Goal: Task Accomplishment & Management: Use online tool/utility

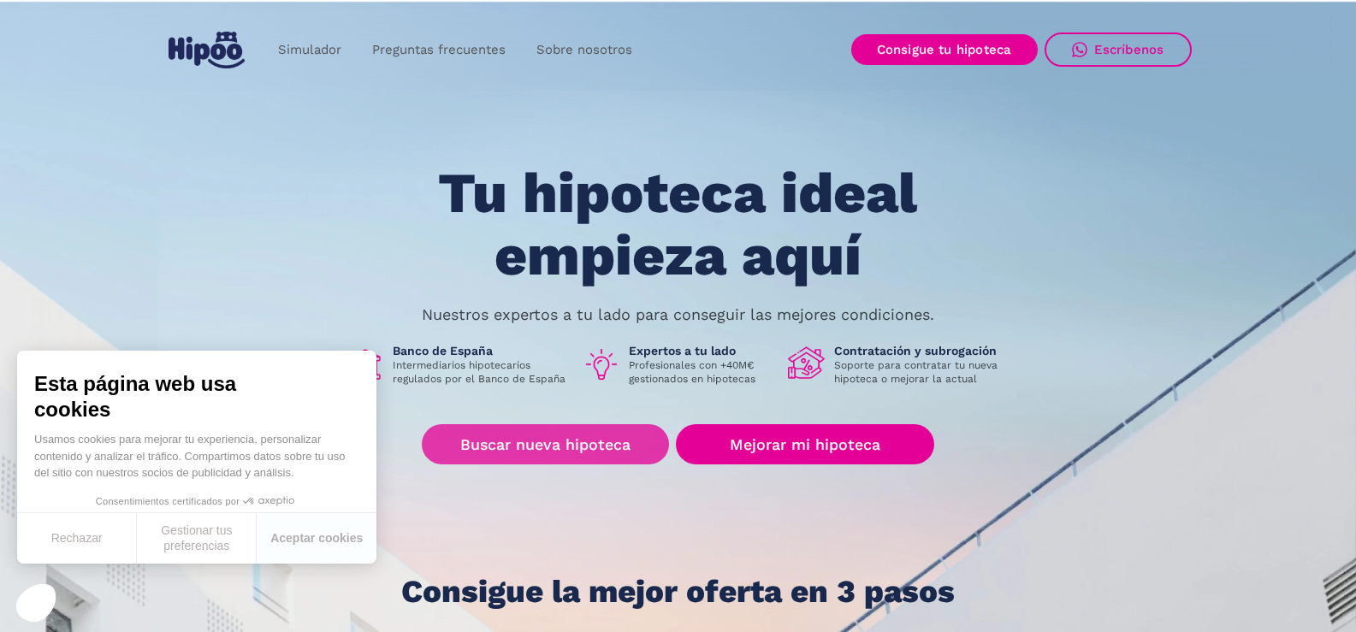
click at [531, 443] on font "Buscar nueva hipoteca" at bounding box center [545, 444] width 170 height 18
click at [547, 441] on font "Buscar nueva hipoteca" at bounding box center [545, 444] width 170 height 18
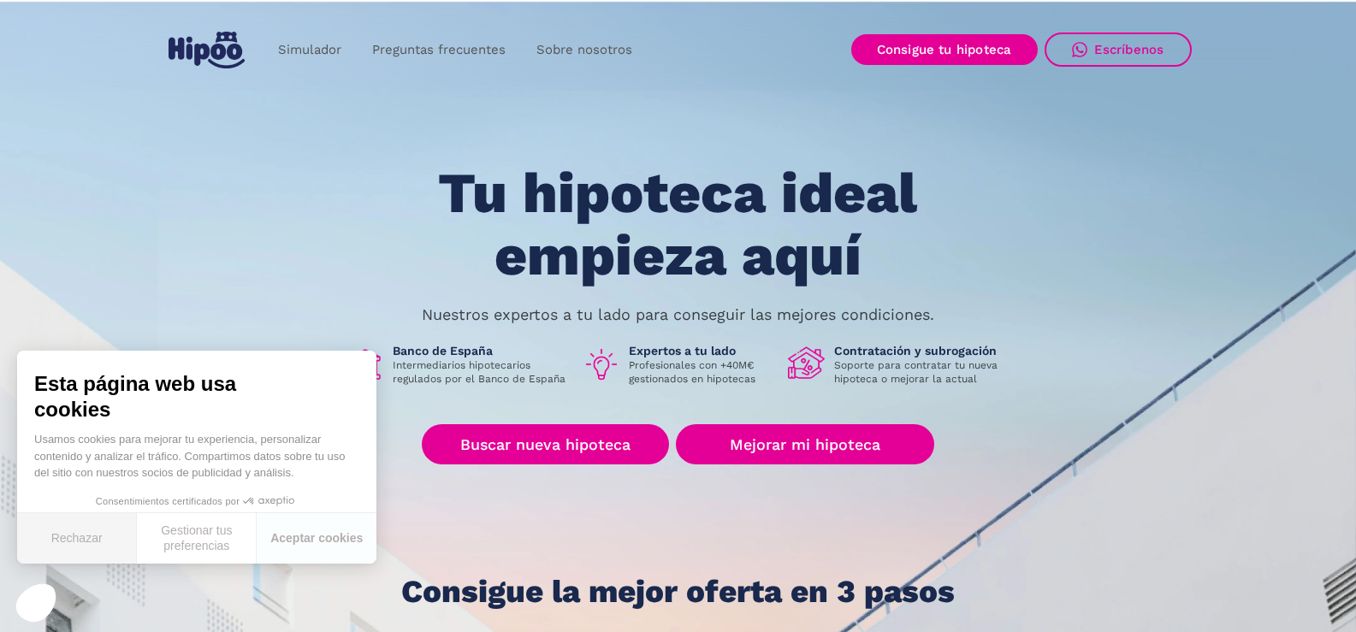
click at [71, 535] on font "Rechazar" at bounding box center [76, 538] width 51 height 14
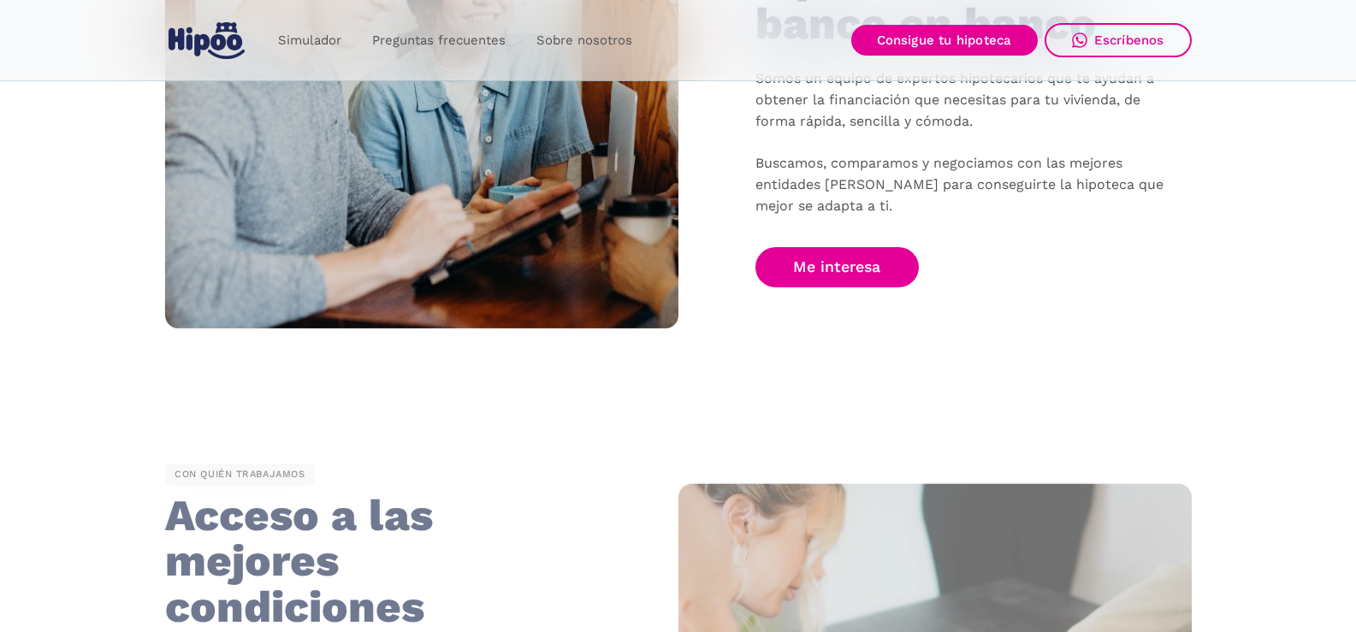
scroll to position [1315, 0]
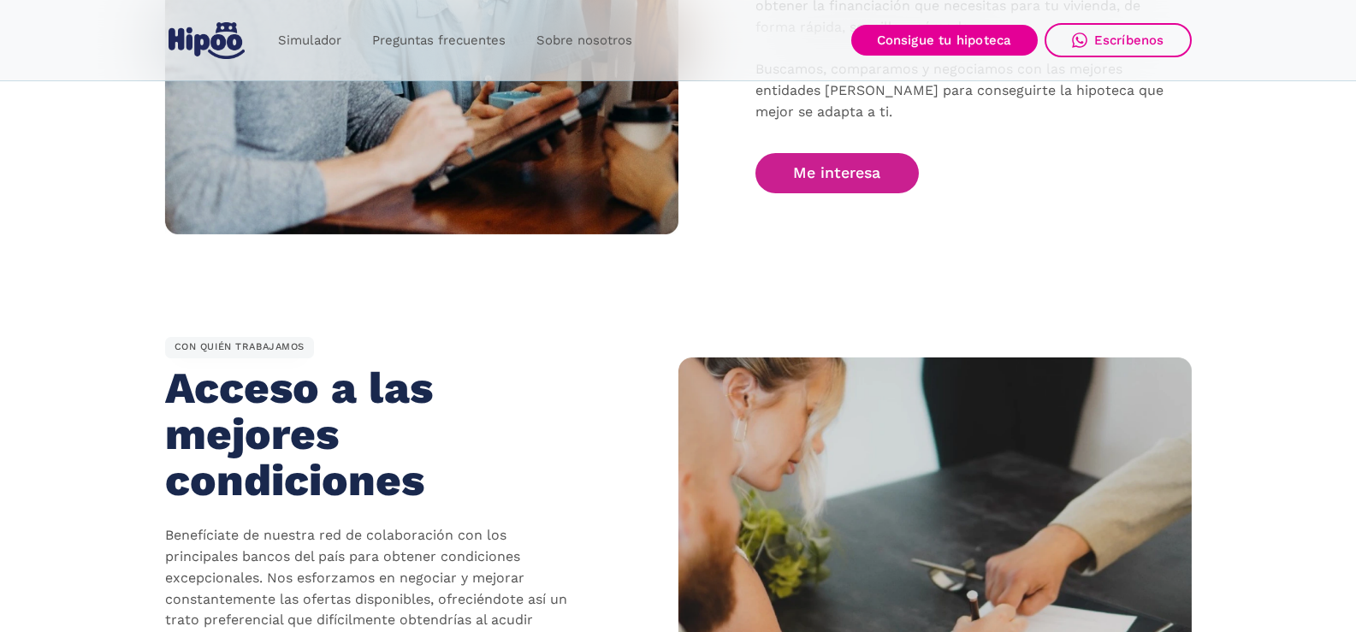
click at [861, 185] on link "Me interesa" at bounding box center [837, 173] width 164 height 40
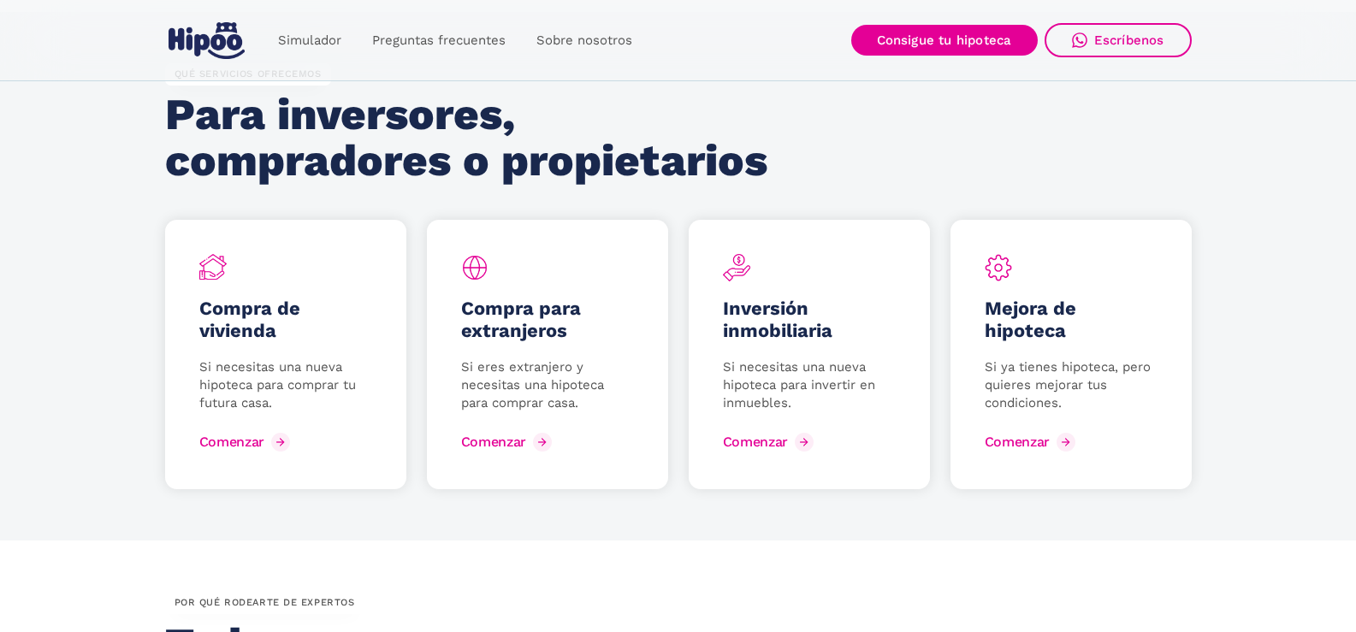
scroll to position [2248, 0]
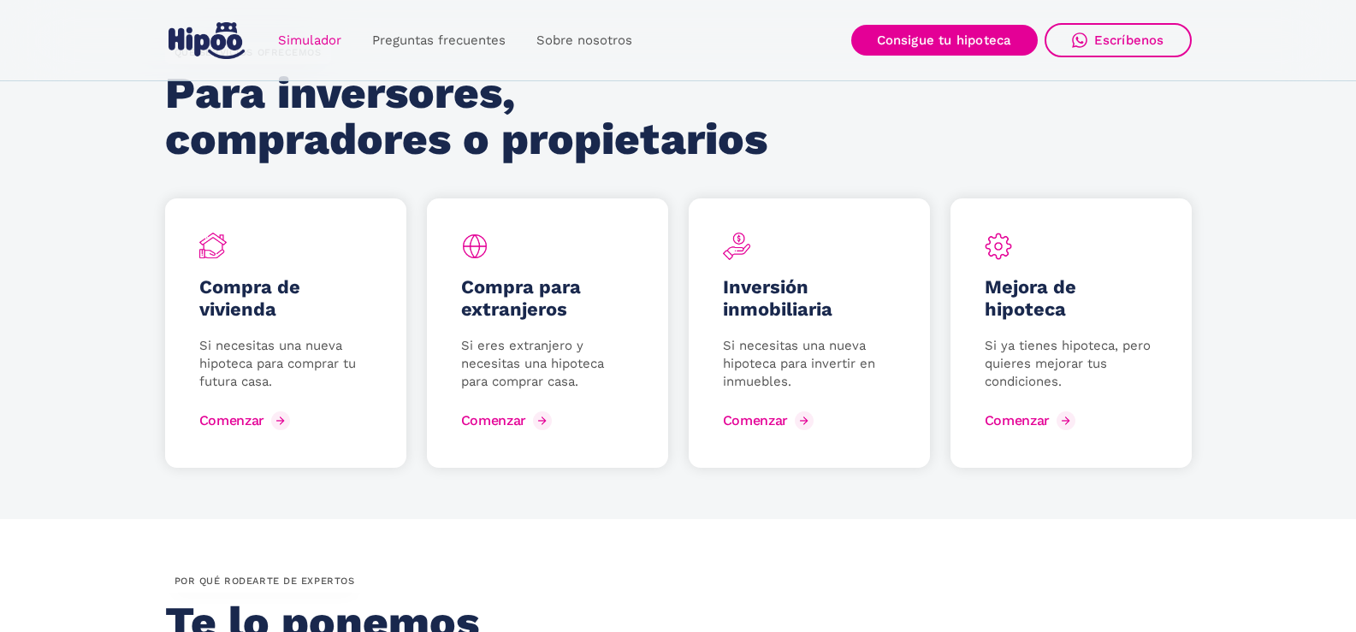
click at [305, 29] on link "Simulador" at bounding box center [310, 40] width 94 height 33
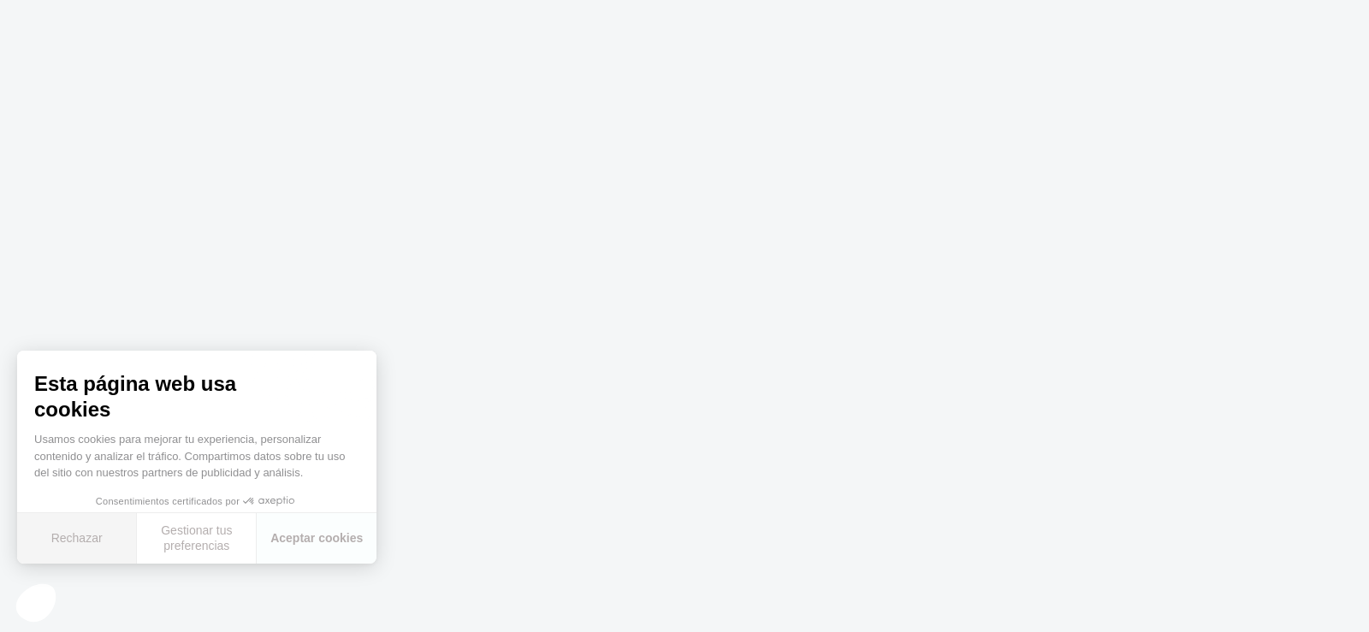
click at [84, 533] on button "Rechazar" at bounding box center [77, 538] width 120 height 50
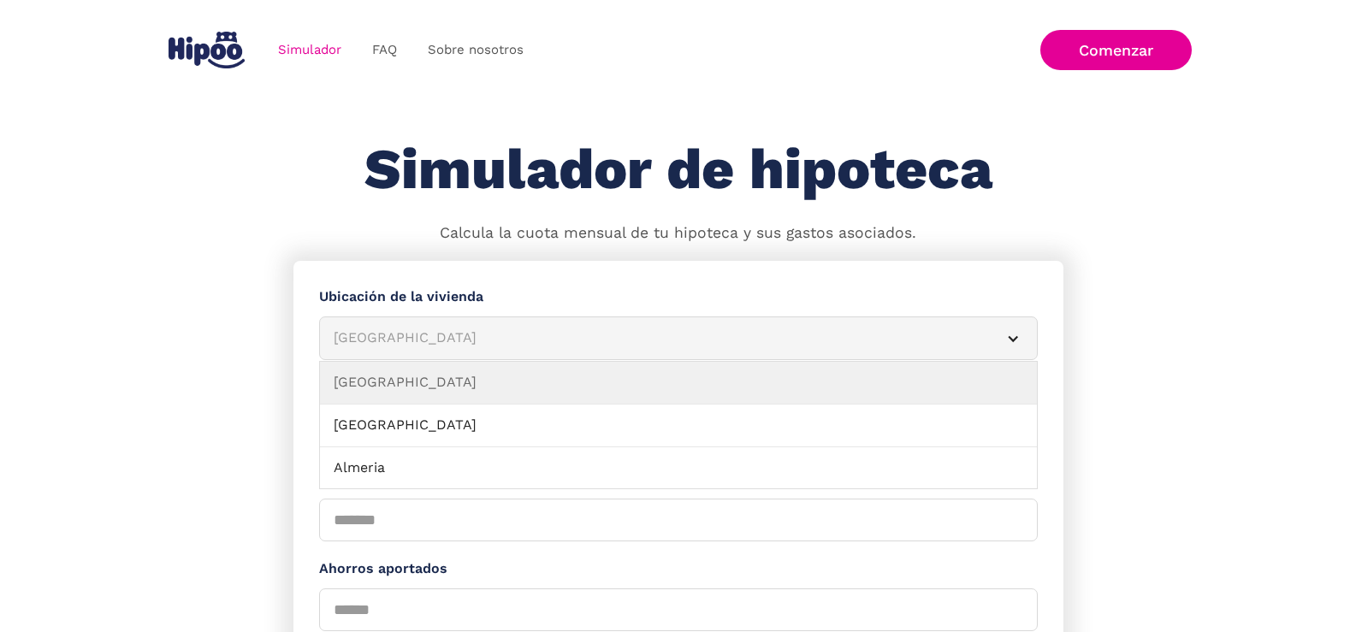
click at [524, 340] on div "[GEOGRAPHIC_DATA]" at bounding box center [658, 338] width 648 height 21
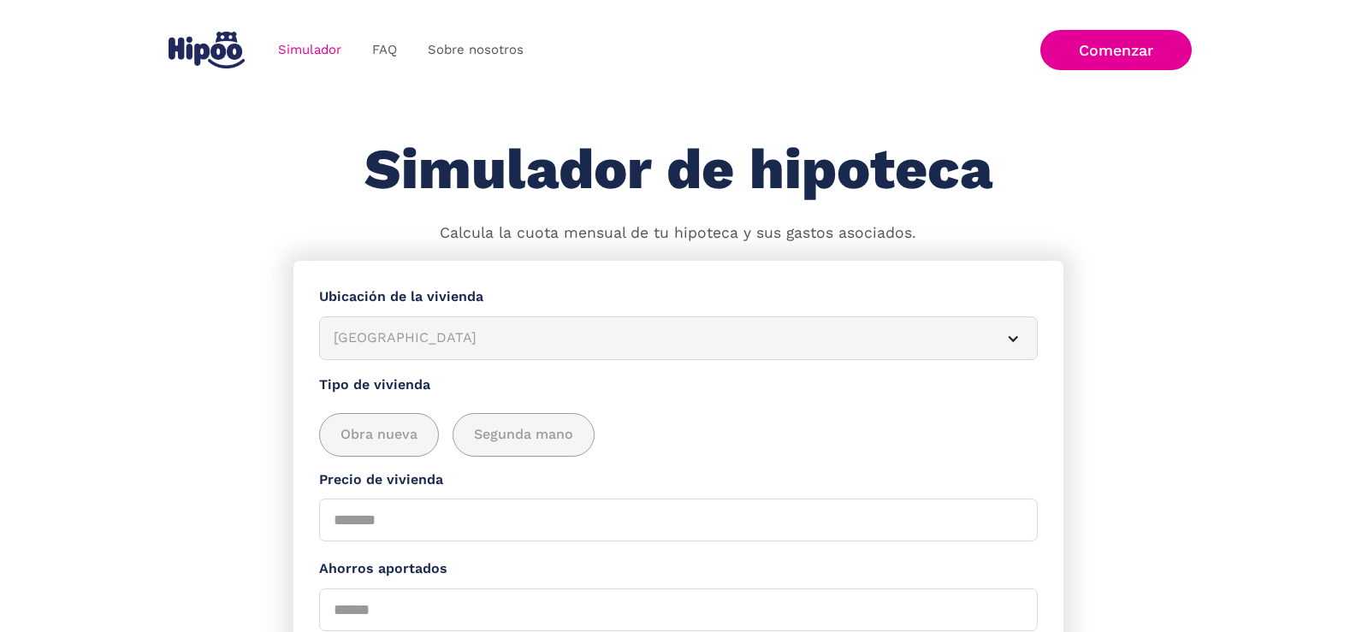
click at [524, 340] on div "[GEOGRAPHIC_DATA]" at bounding box center [658, 338] width 648 height 21
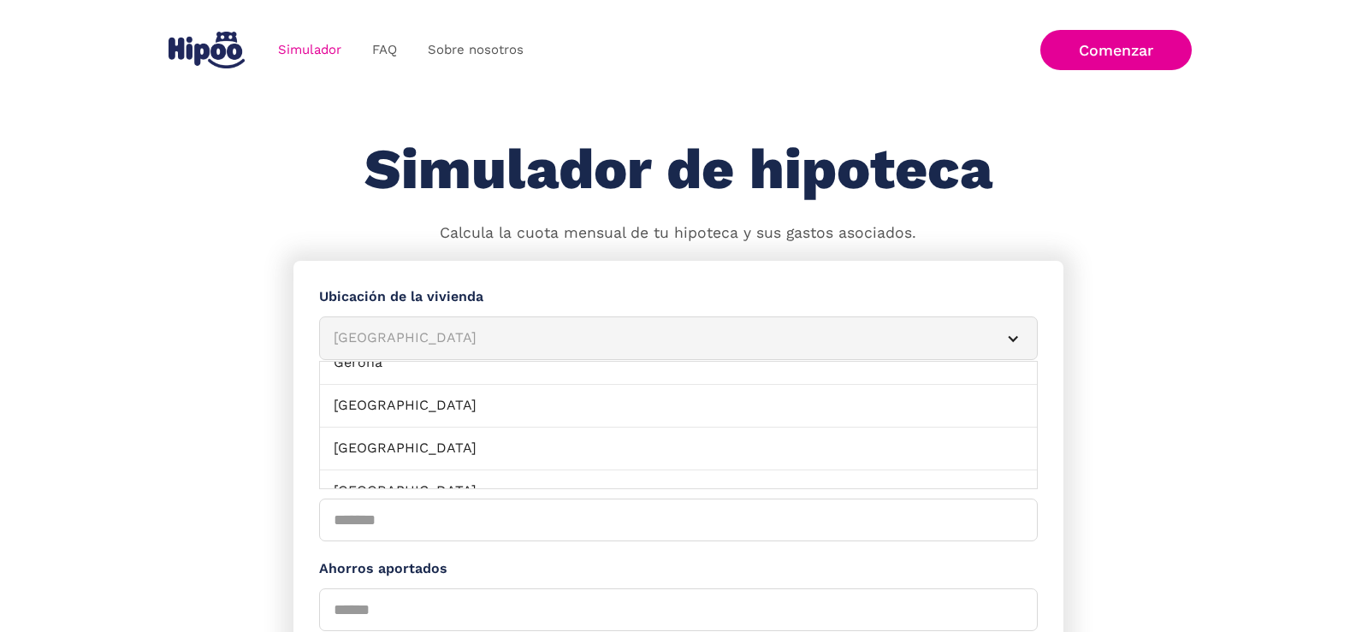
scroll to position [650, 0]
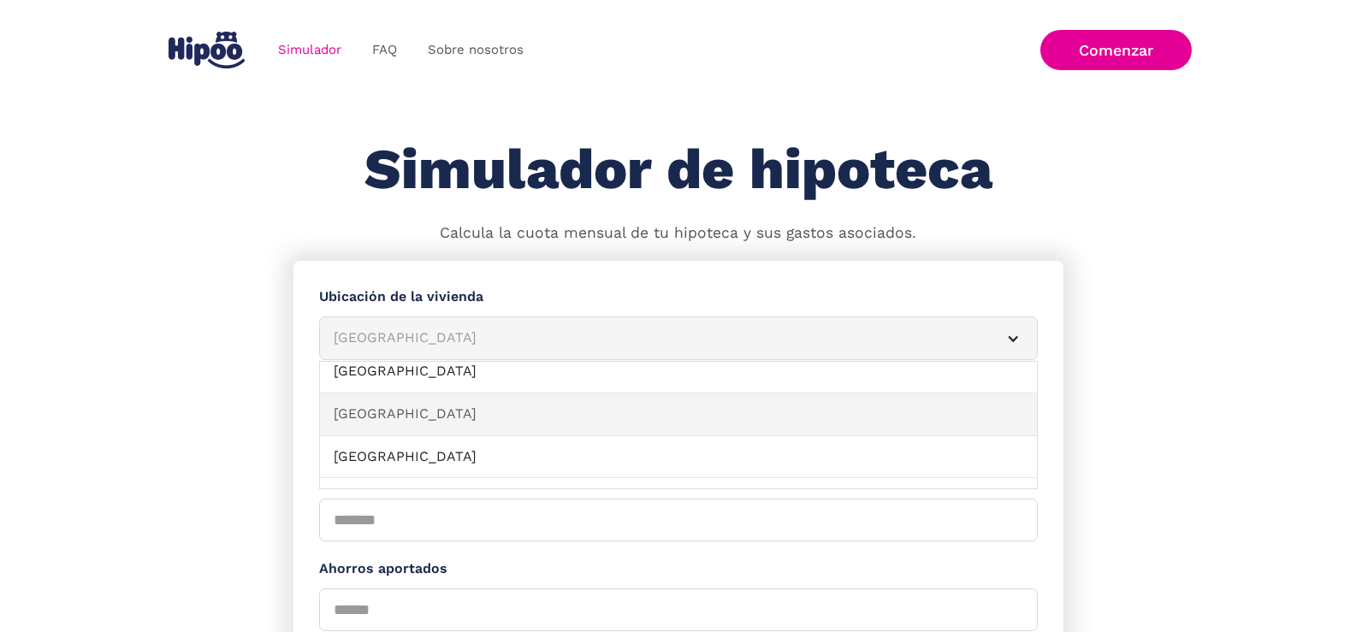
click at [620, 398] on link "[GEOGRAPHIC_DATA]" at bounding box center [678, 415] width 717 height 43
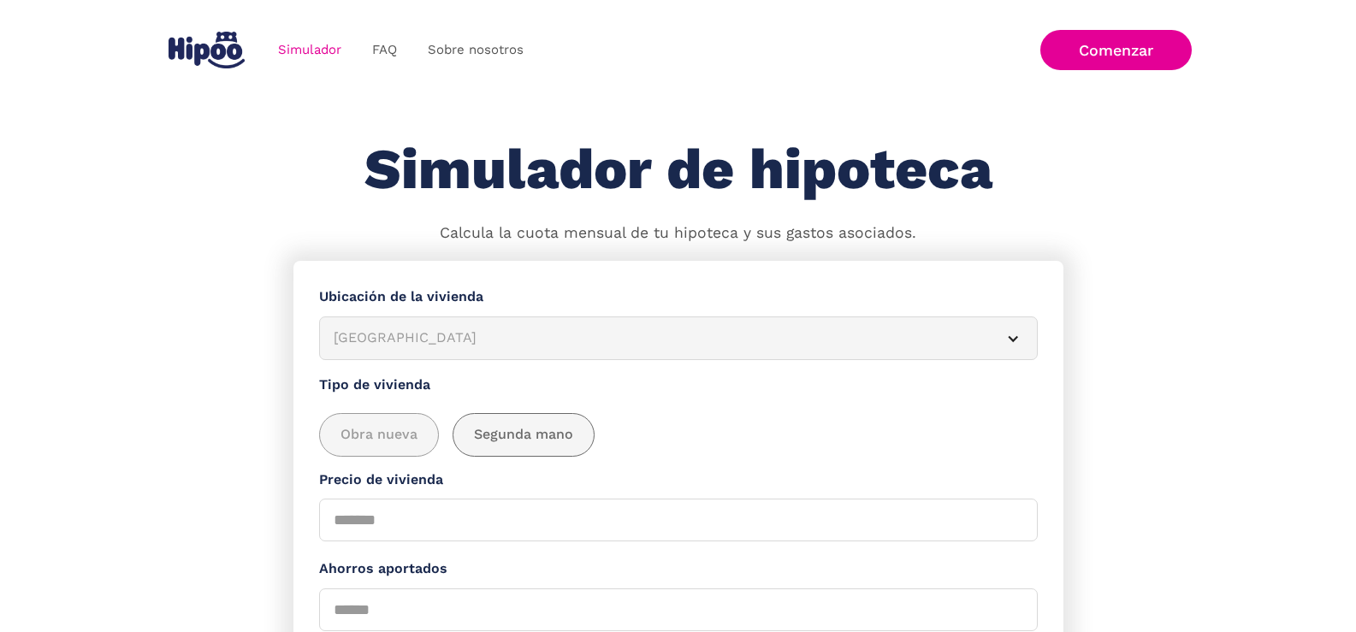
click at [507, 436] on span "Segunda mano" at bounding box center [523, 434] width 99 height 21
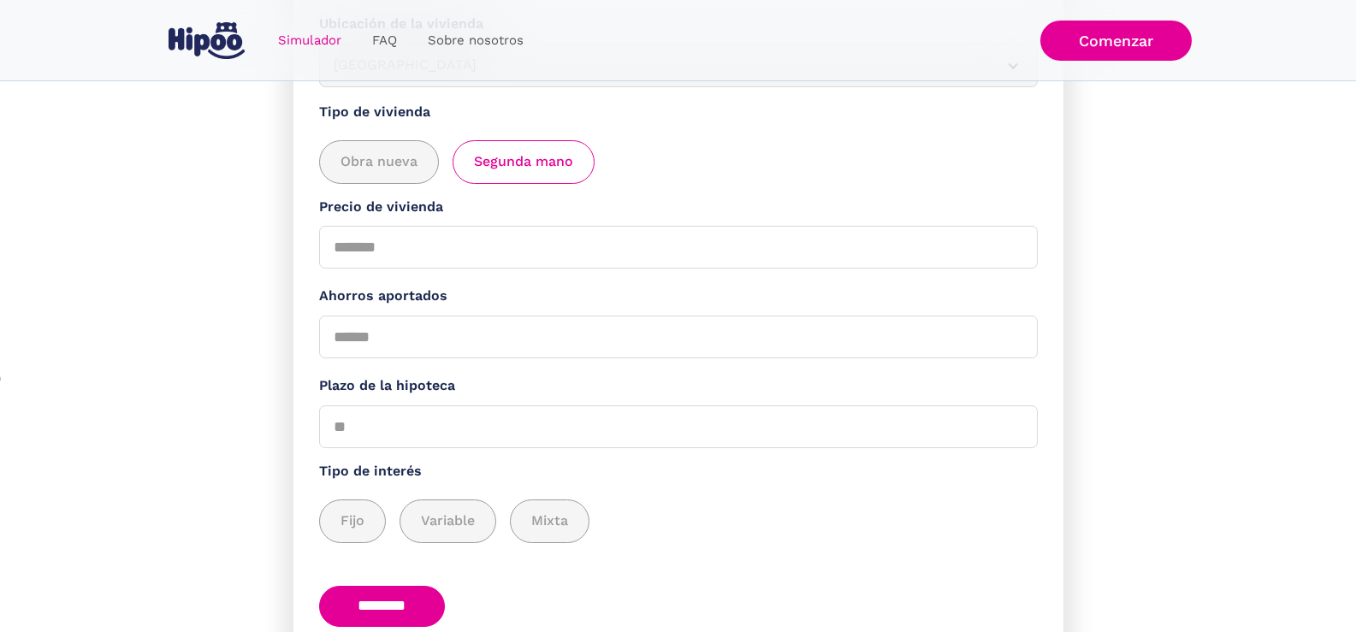
scroll to position [276, 0]
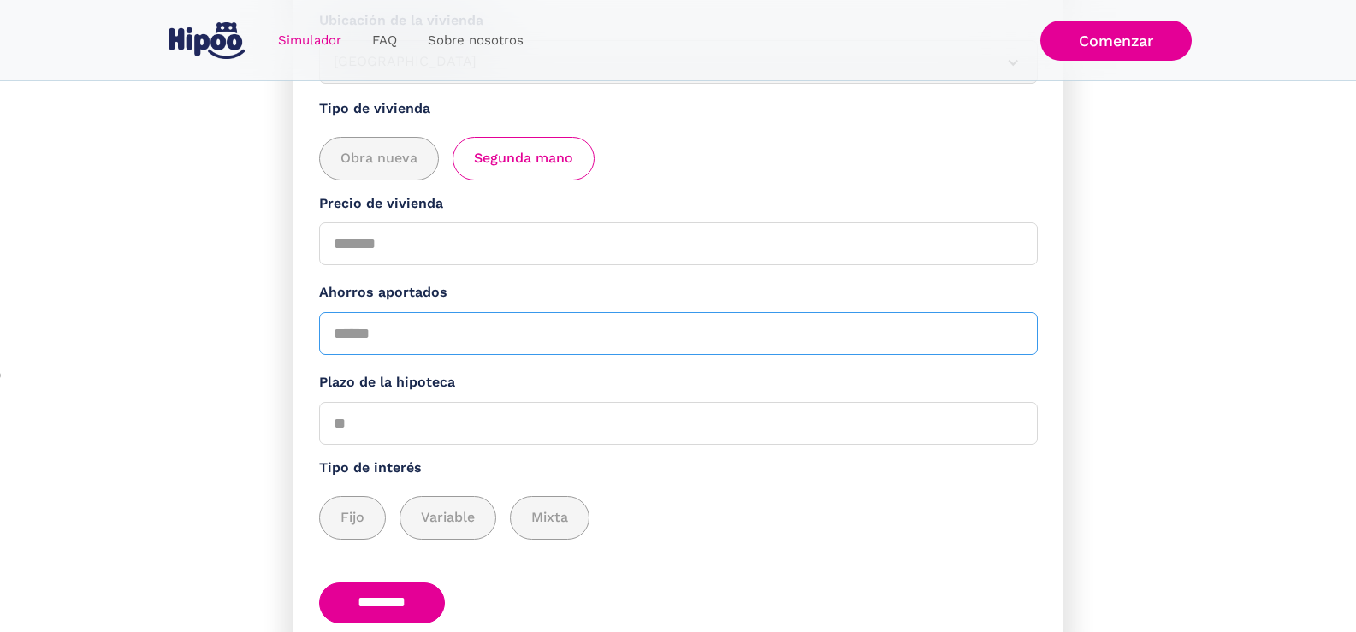
click at [344, 333] on input "Ahorros aportados" at bounding box center [678, 333] width 719 height 43
type input "*****"
click at [365, 242] on input "Precio de vivienda" at bounding box center [678, 243] width 719 height 43
type input "******"
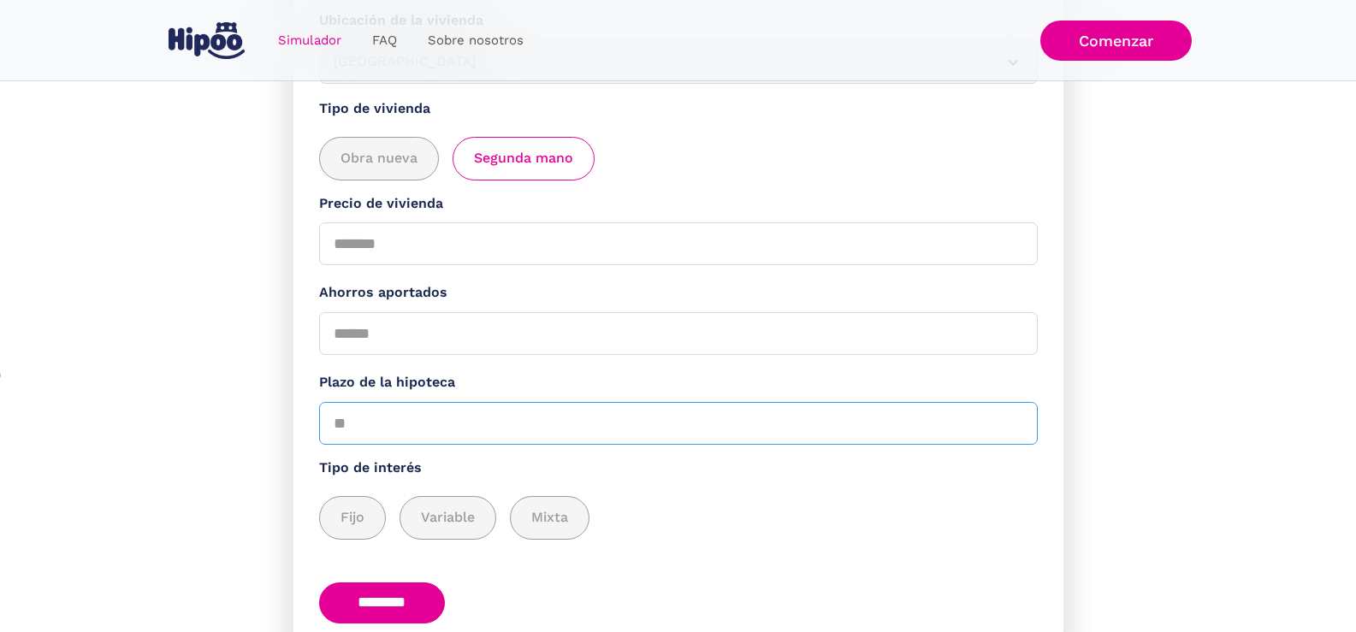
click at [377, 422] on input "Plazo de la hipoteca" at bounding box center [678, 423] width 719 height 43
type input "**"
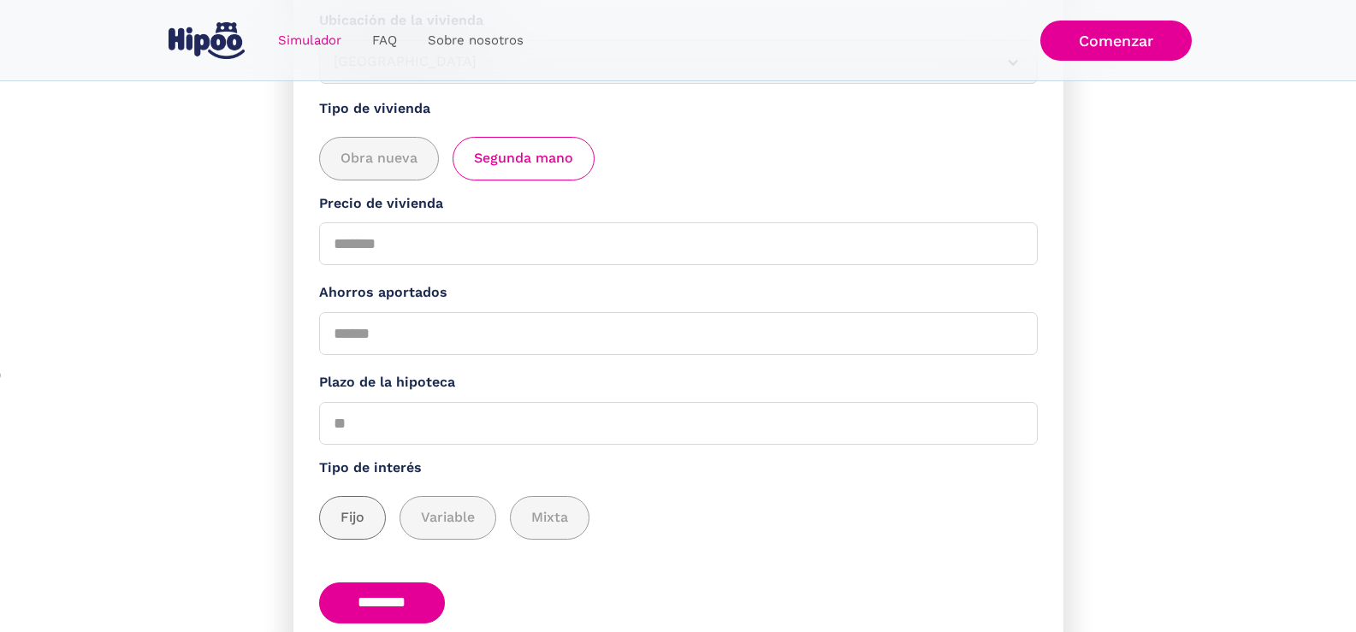
click at [371, 510] on div "add_description_here" at bounding box center [352, 518] width 65 height 42
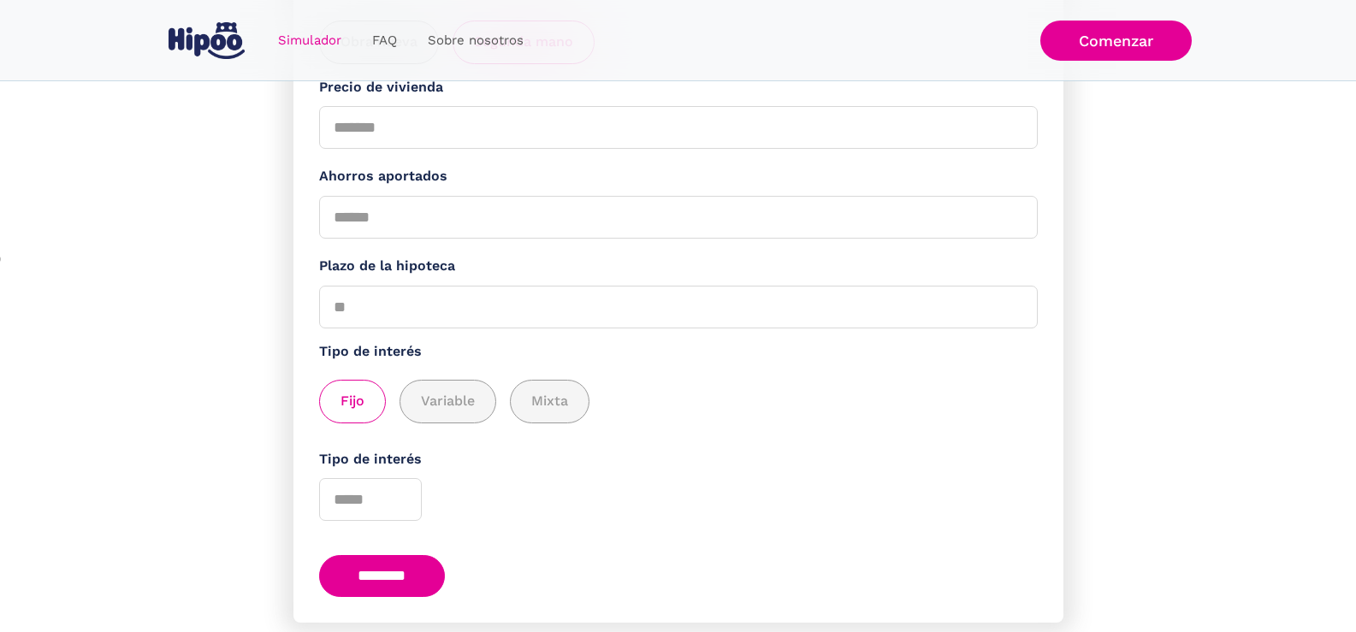
scroll to position [447, 0]
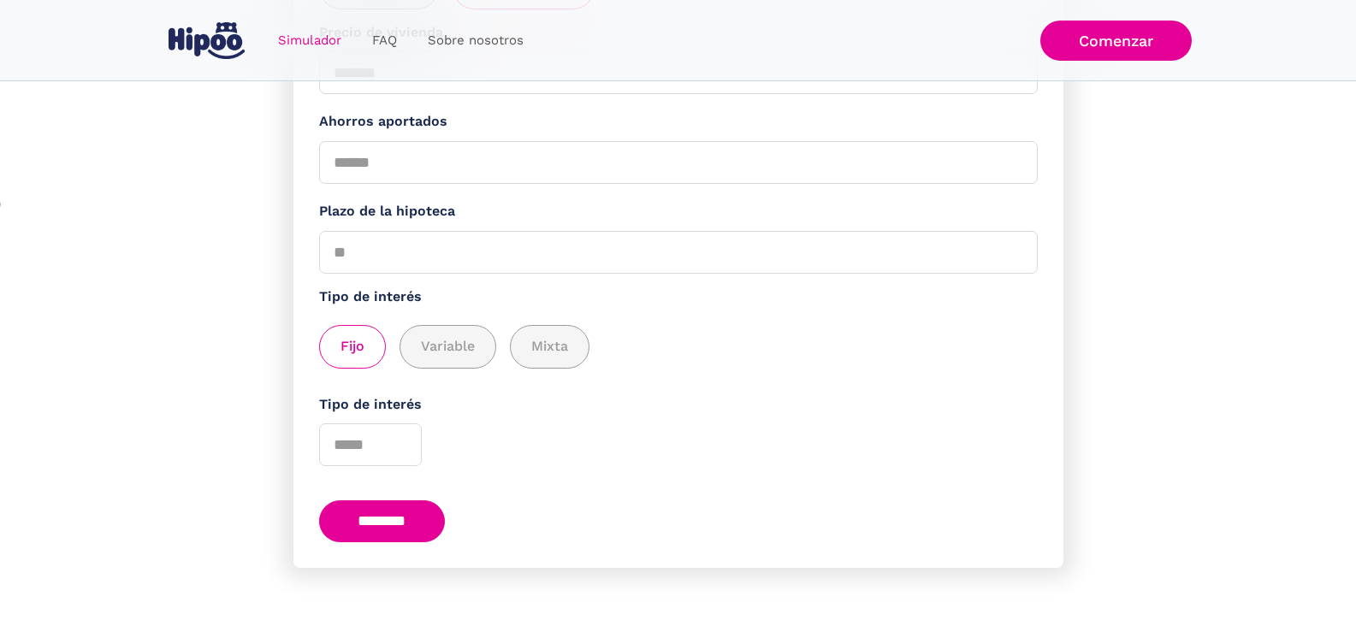
click at [418, 529] on input "********" at bounding box center [382, 521] width 127 height 42
click at [398, 444] on input "*" at bounding box center [370, 444] width 103 height 43
click at [400, 440] on input "*" at bounding box center [370, 444] width 103 height 43
click at [401, 450] on input "*" at bounding box center [370, 444] width 103 height 43
type input "*"
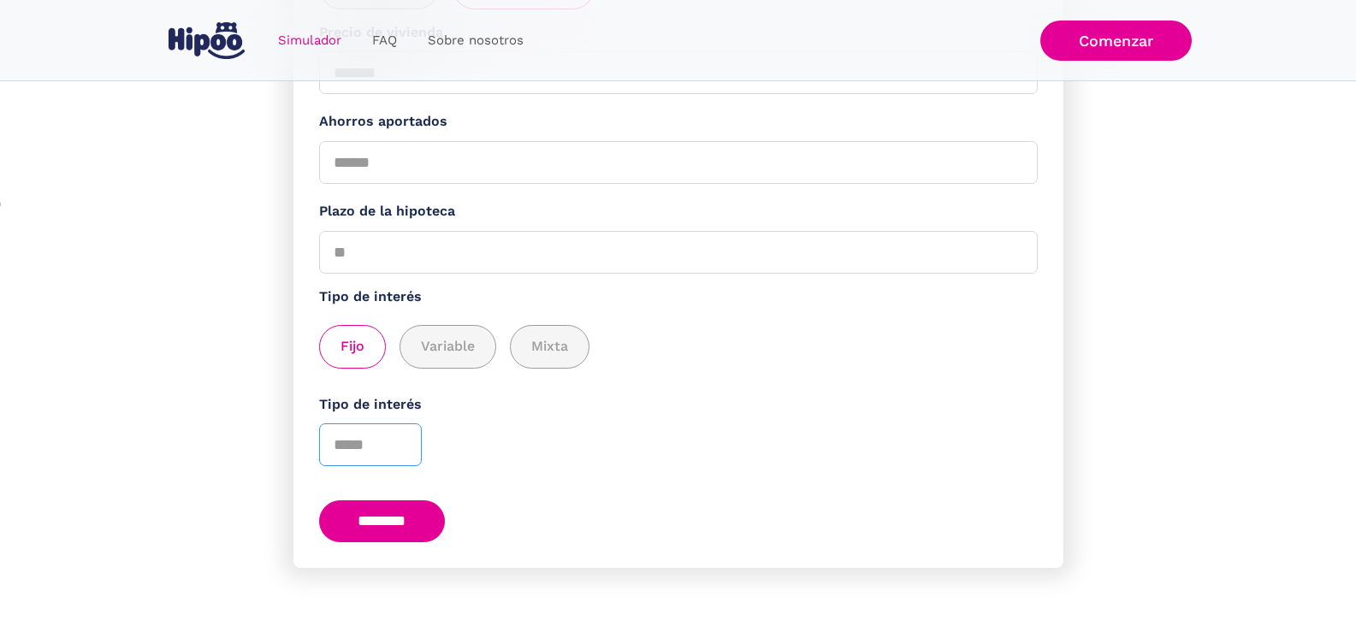
click at [401, 450] on input "*" at bounding box center [370, 444] width 103 height 43
click at [355, 453] on input "*" at bounding box center [370, 444] width 103 height 43
type input "****"
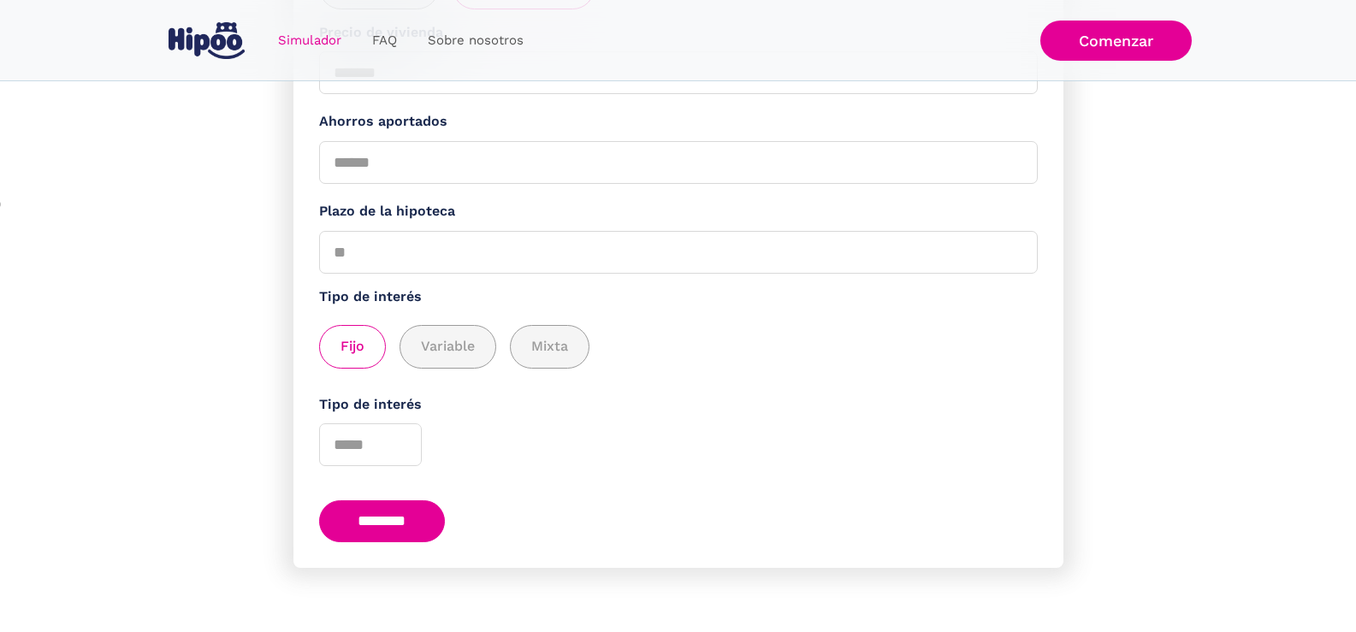
click at [380, 509] on input "********" at bounding box center [382, 521] width 127 height 42
